Goal: Information Seeking & Learning: Check status

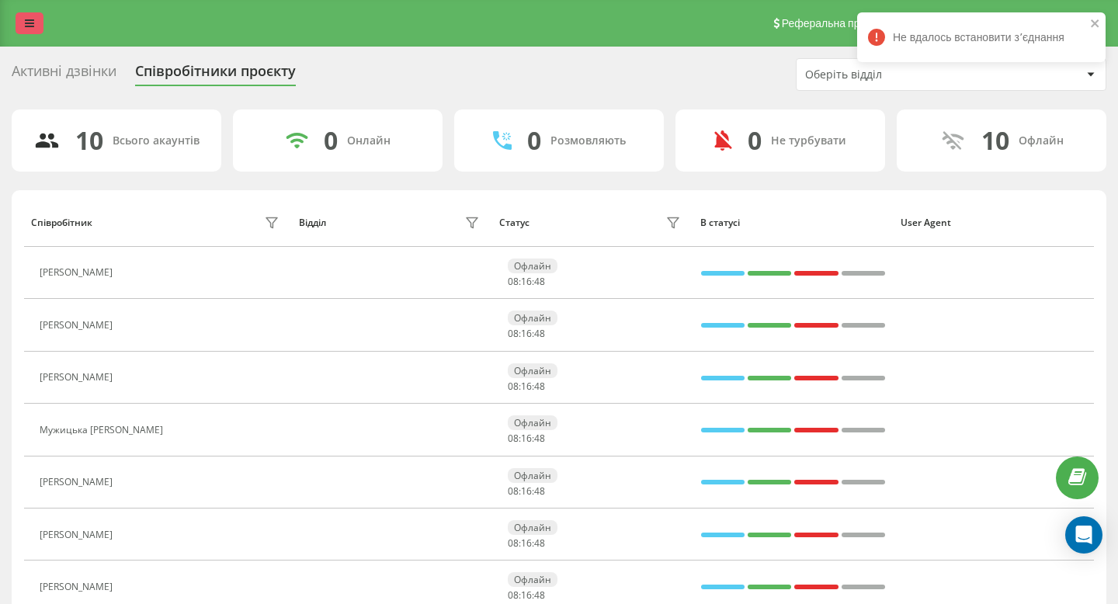
click at [20, 27] on link at bounding box center [30, 23] width 28 height 22
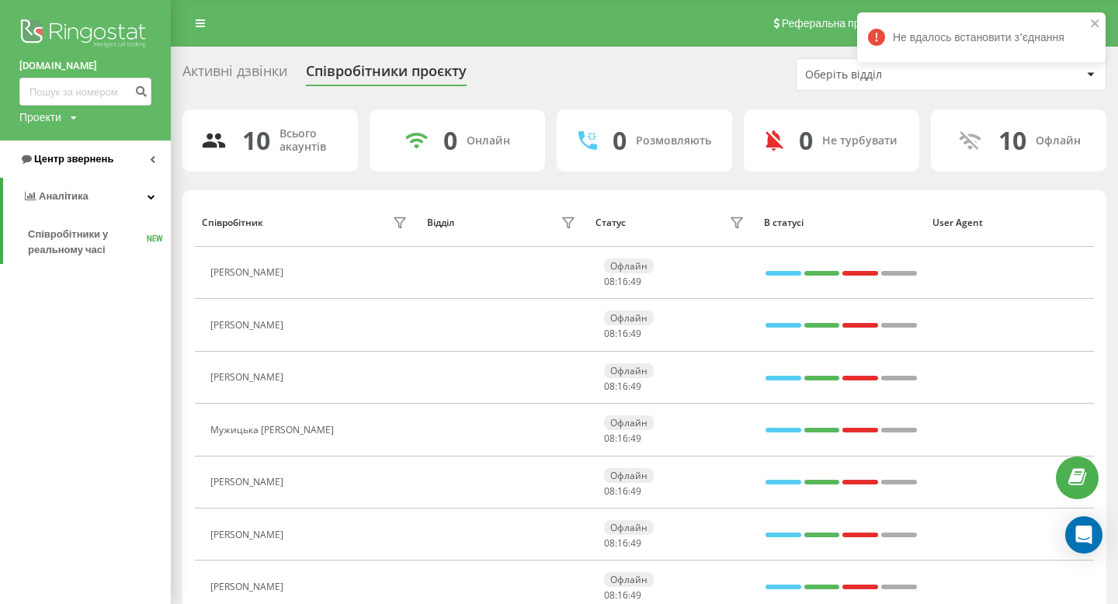
click at [86, 172] on link "Центр звернень" at bounding box center [85, 159] width 171 height 37
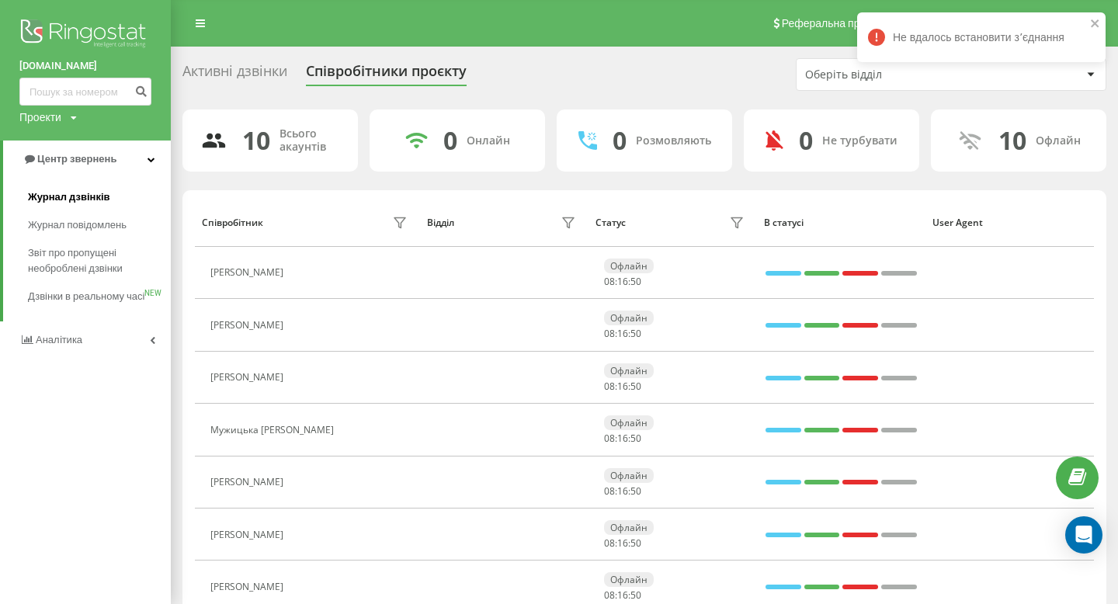
click at [99, 188] on link "Журнал дзвінків" at bounding box center [99, 197] width 143 height 28
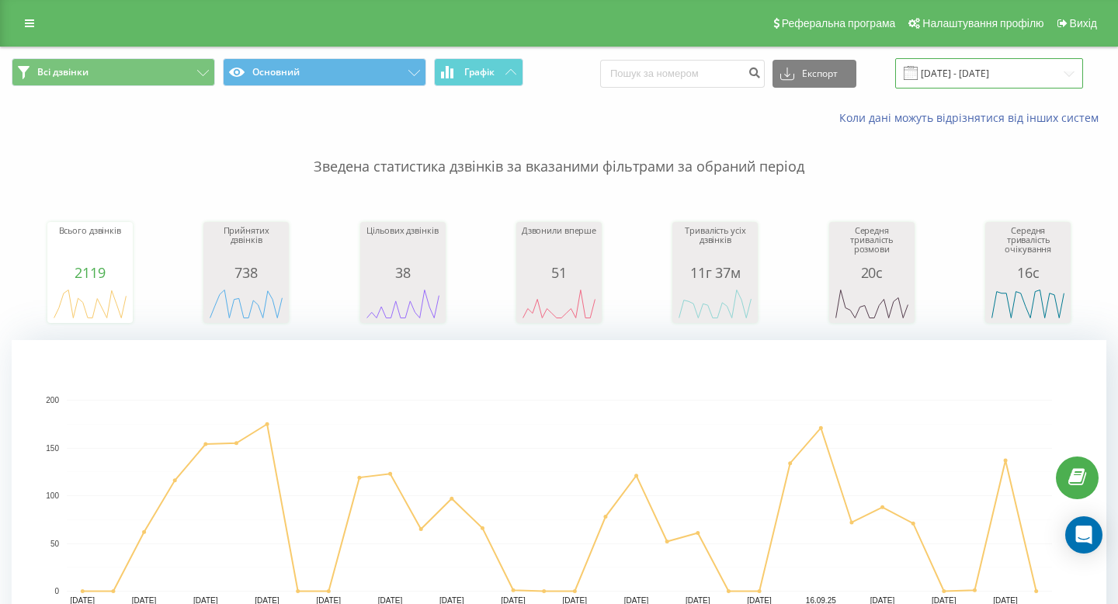
click at [1007, 84] on input "[DATE] - [DATE]" at bounding box center [989, 73] width 188 height 30
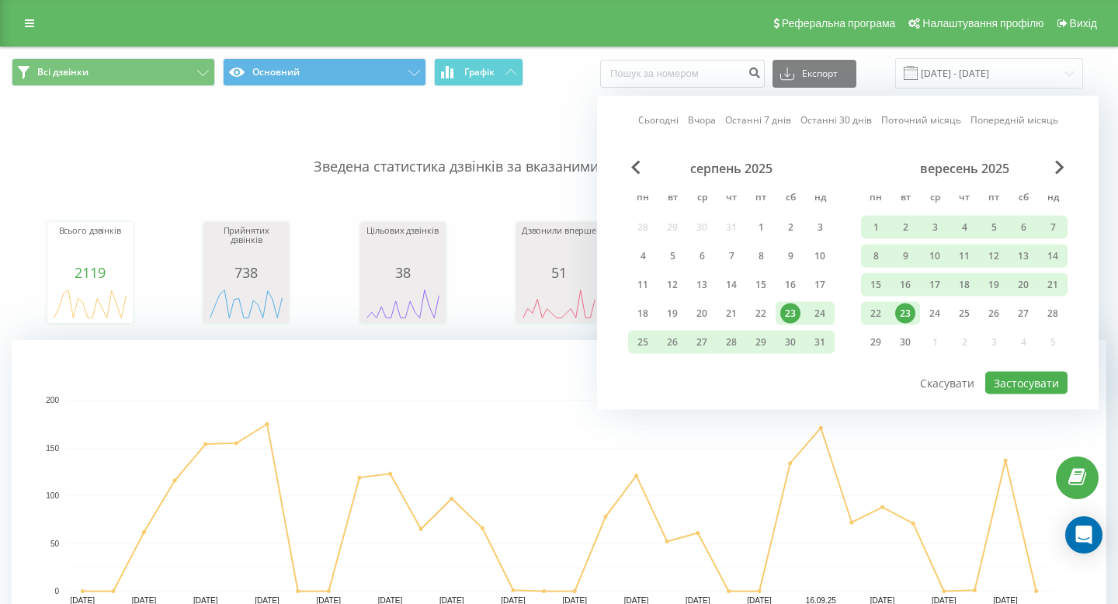
click at [898, 320] on div "23" at bounding box center [905, 314] width 20 height 20
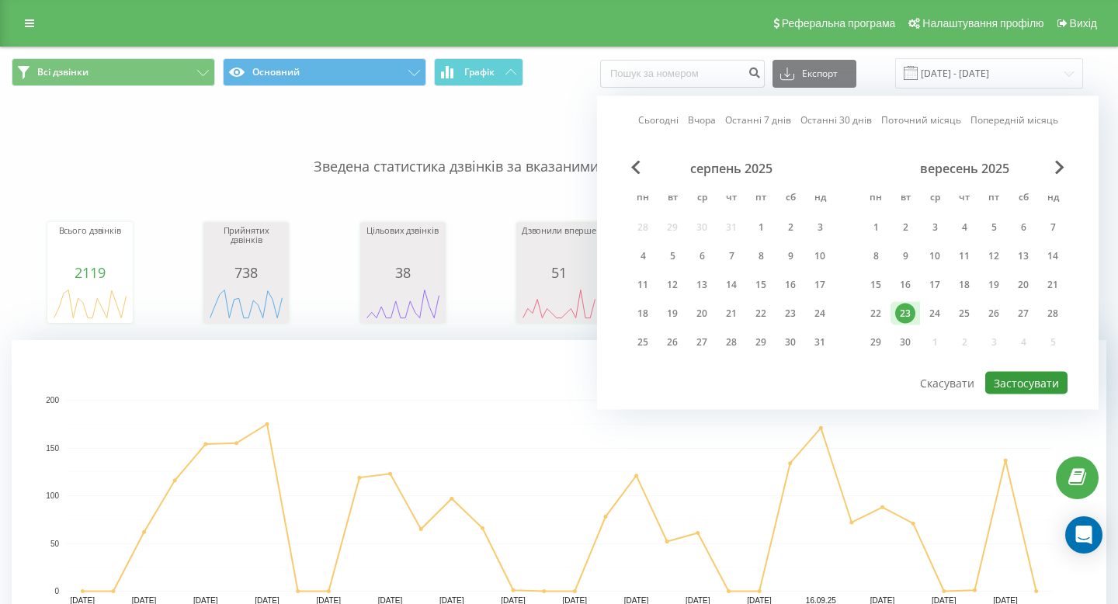
click at [999, 384] on button "Застосувати" at bounding box center [1026, 383] width 82 height 23
type input "23.09.2025 - 23.09.2025"
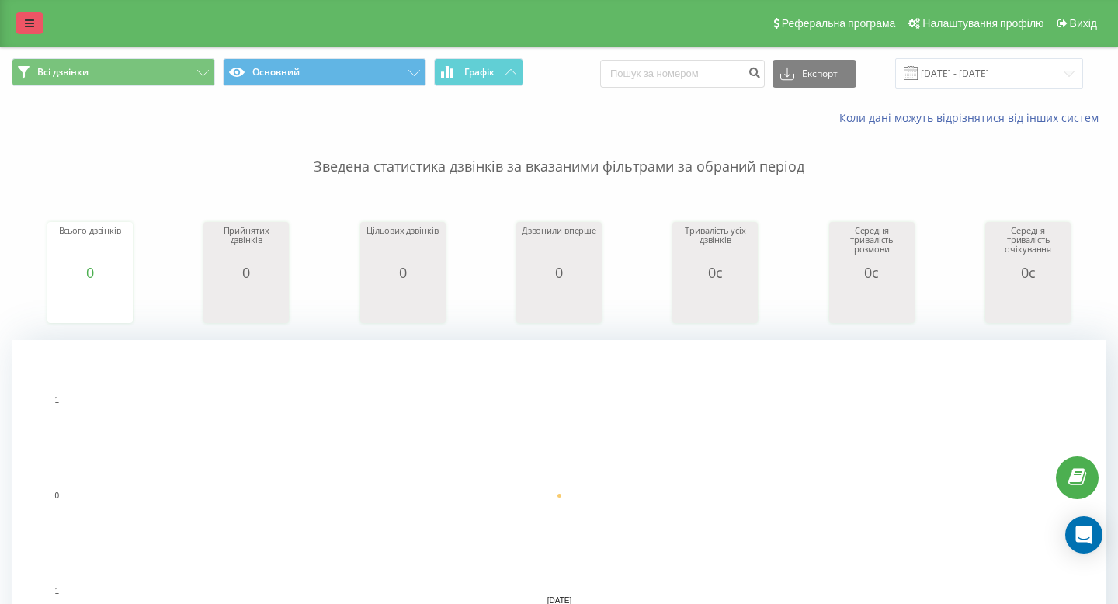
click at [26, 15] on link at bounding box center [30, 23] width 28 height 22
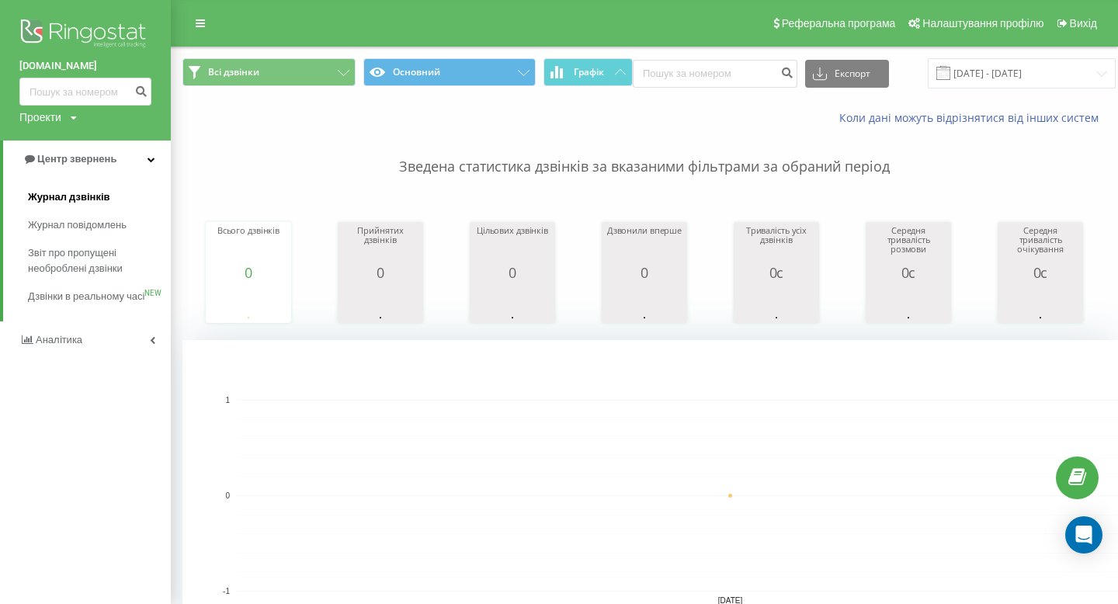
click at [106, 190] on span "Журнал дзвінків" at bounding box center [69, 197] width 82 height 16
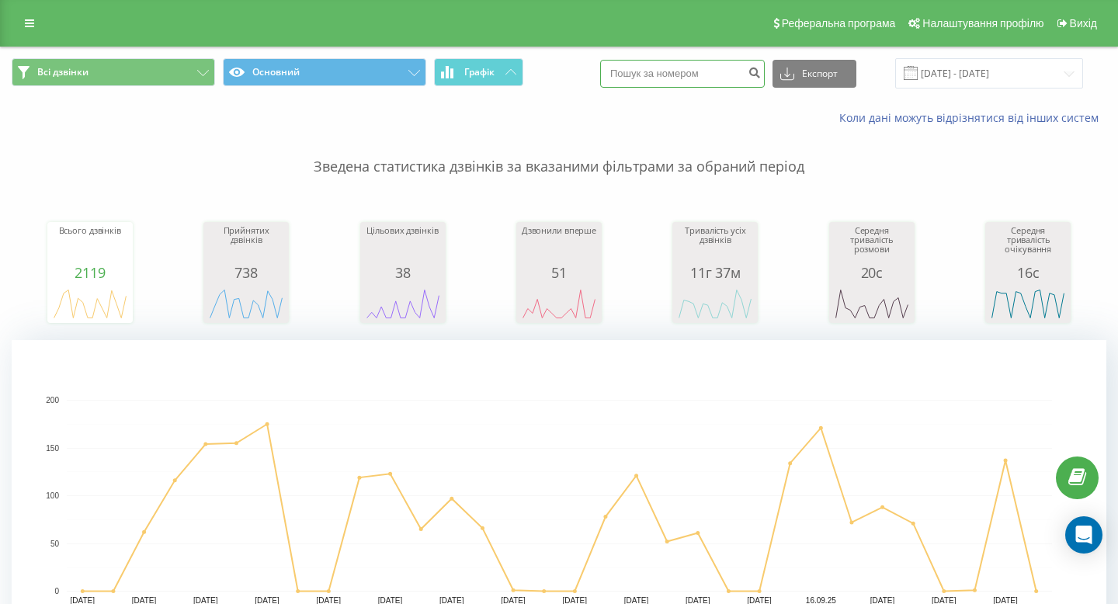
click at [693, 78] on input at bounding box center [682, 74] width 165 height 28
paste input "096 188 0881"
type input "096 188 0881"
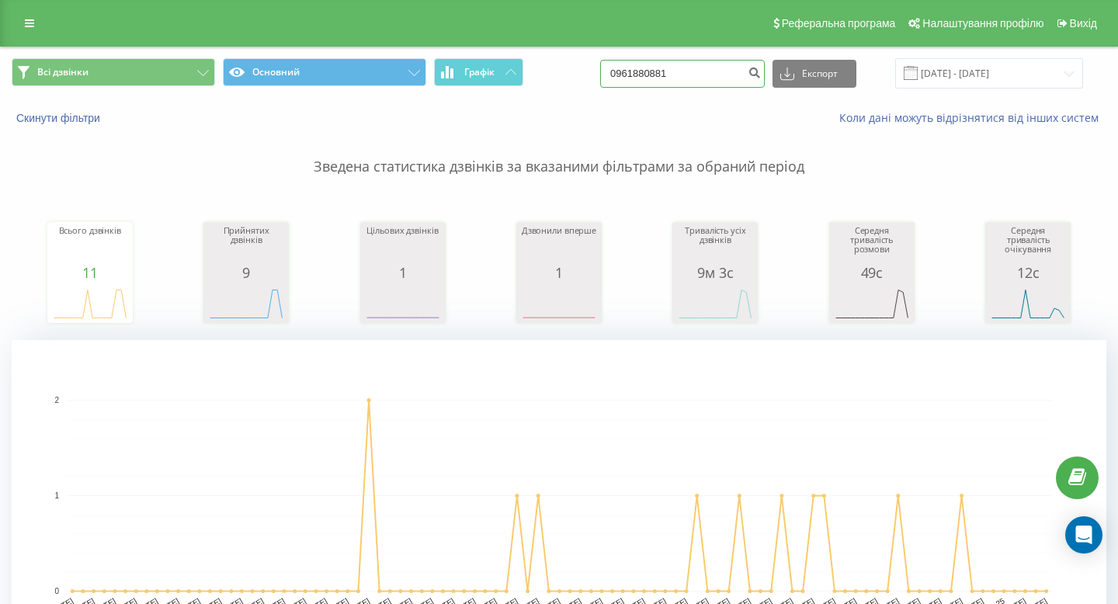
click at [664, 68] on input "0961880881" at bounding box center [682, 74] width 165 height 28
paste input "68 036 66 92"
type input "068 036 66 92"
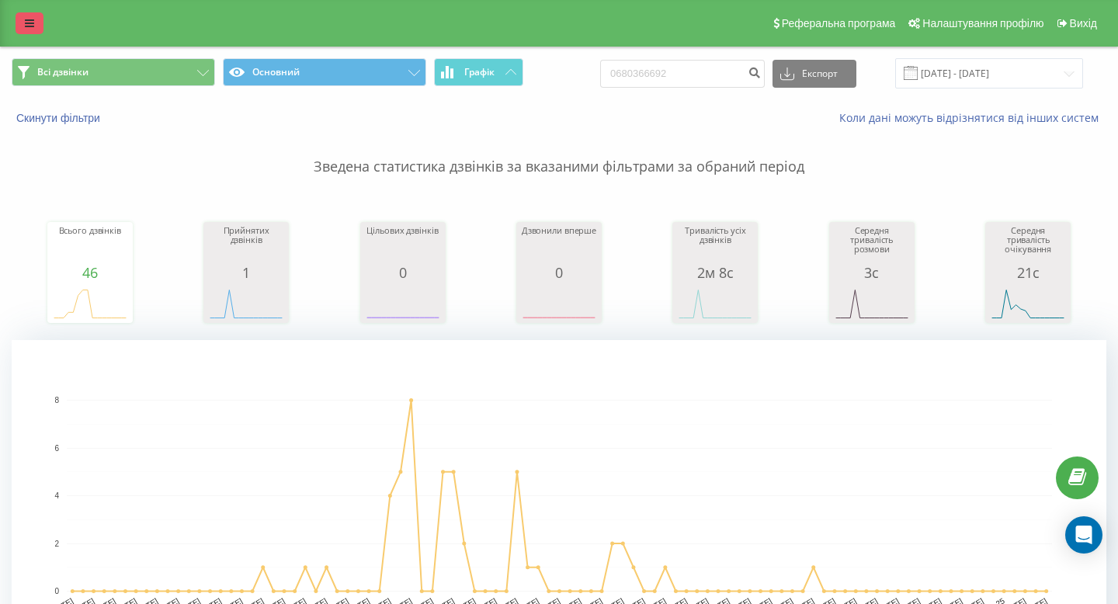
click at [33, 25] on icon at bounding box center [29, 23] width 9 height 11
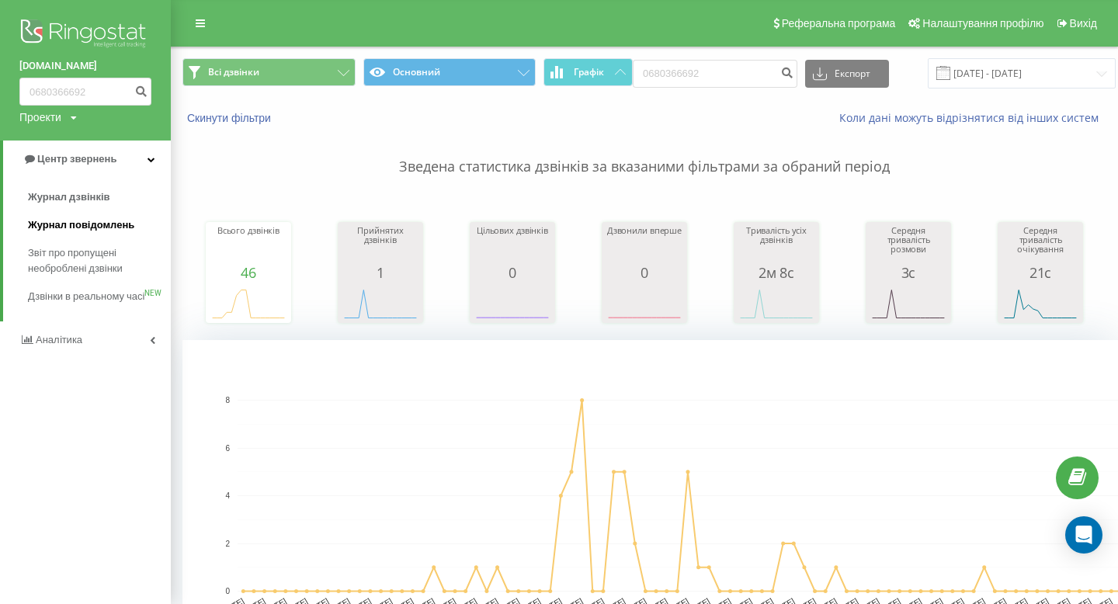
click at [85, 212] on link "Журнал повідомлень" at bounding box center [99, 225] width 143 height 28
click at [89, 193] on span "Журнал дзвінків" at bounding box center [69, 197] width 82 height 16
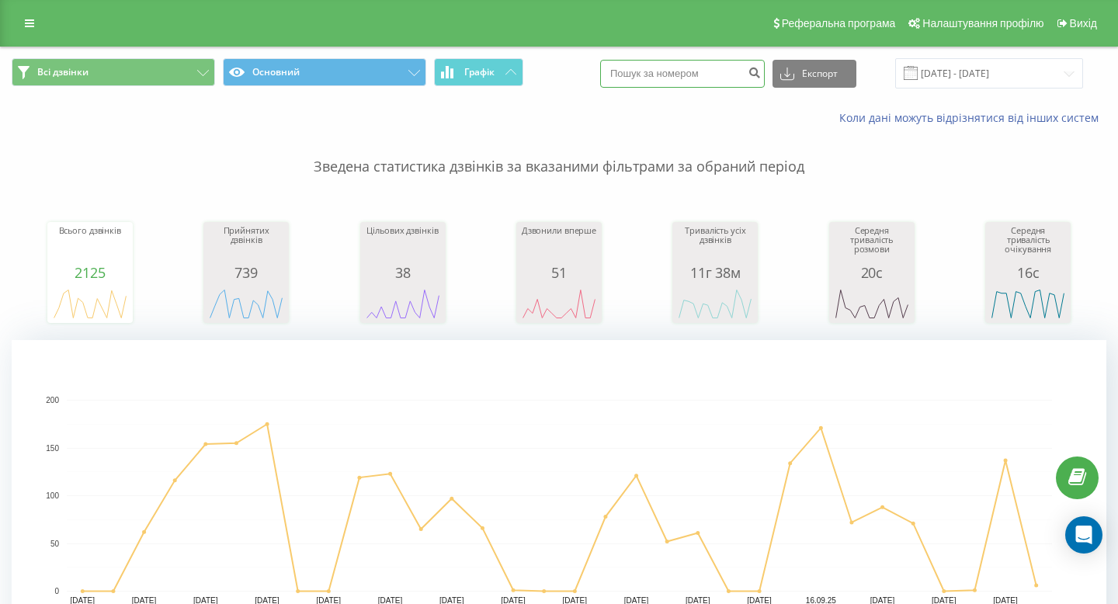
click at [716, 83] on input at bounding box center [682, 74] width 165 height 28
paste input "050 146 77 77"
type input "050 146 77 77"
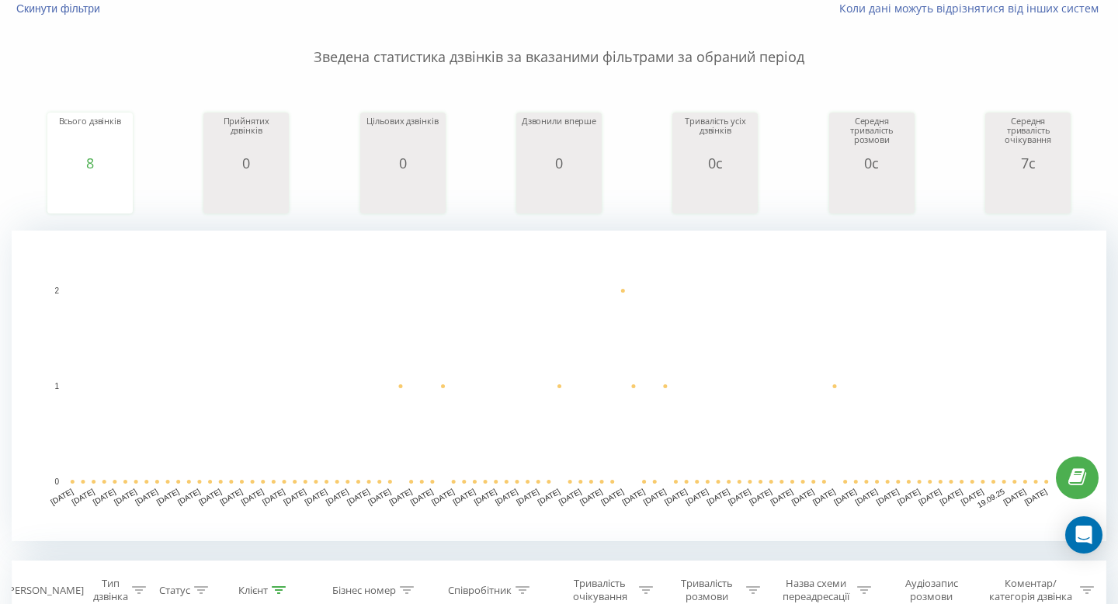
scroll to position [117, 0]
